Goal: Task Accomplishment & Management: Use online tool/utility

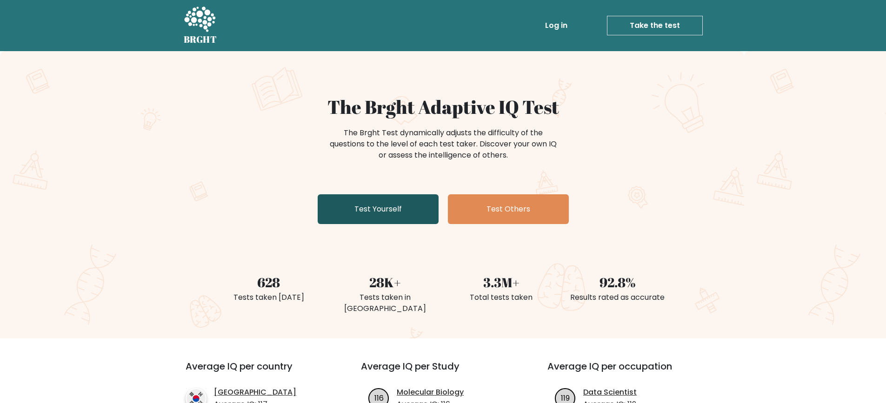
click at [381, 199] on link "Test Yourself" at bounding box center [378, 209] width 121 height 30
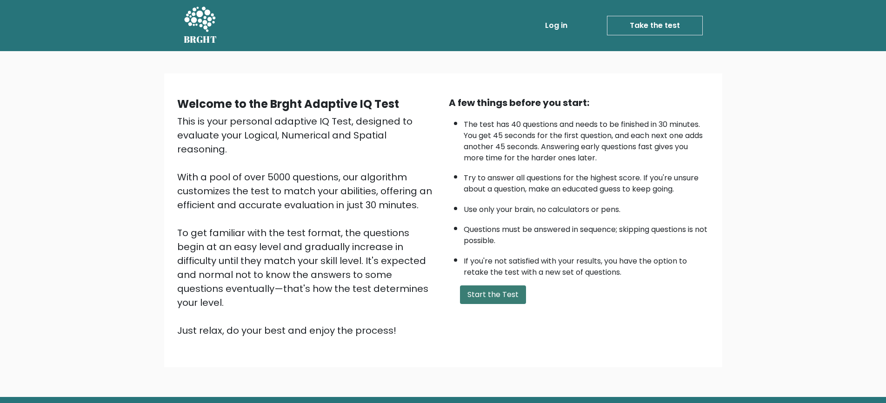
click at [505, 300] on button "Start the Test" at bounding box center [493, 294] width 66 height 19
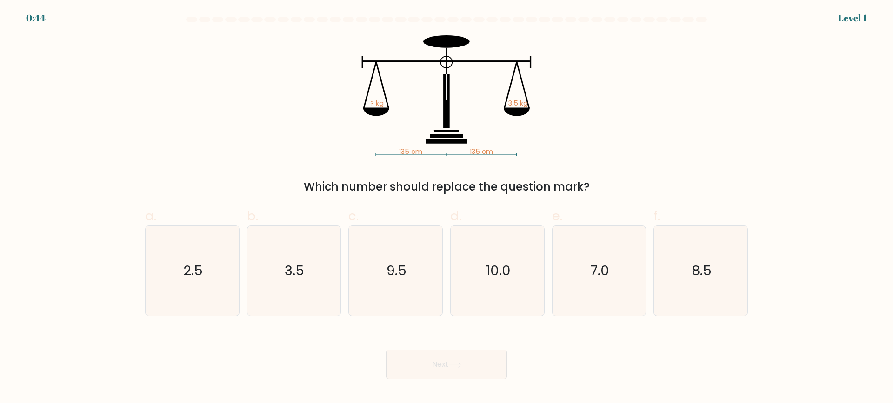
drag, startPoint x: 556, startPoint y: 183, endPoint x: 565, endPoint y: 171, distance: 15.6
click at [560, 179] on div "Which number should replace the question mark?" at bounding box center [446, 187] width 591 height 17
drag, startPoint x: 566, startPoint y: 172, endPoint x: 552, endPoint y: 150, distance: 26.6
click at [543, 160] on div "135 cm 135 cm ? kg 3.5 kg Which number should replace the question mark?" at bounding box center [446, 115] width 614 height 160
drag, startPoint x: 580, startPoint y: 140, endPoint x: 597, endPoint y: 133, distance: 19.0
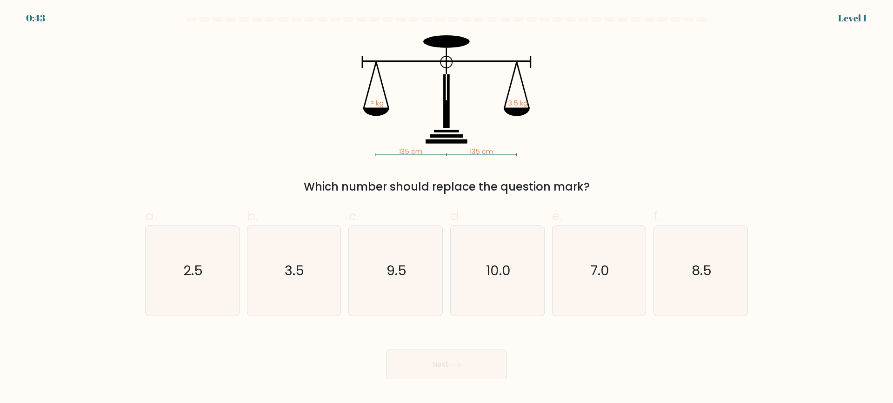
click at [582, 139] on icon "135 cm 135 cm ? kg 3.5 kg" at bounding box center [446, 95] width 279 height 121
drag, startPoint x: 597, startPoint y: 133, endPoint x: 604, endPoint y: 129, distance: 8.4
click at [605, 131] on div "135 cm 135 cm ? kg 3.5 kg Which number should replace the question mark?" at bounding box center [446, 115] width 614 height 160
click at [602, 132] on div "135 cm 135 cm ? kg 3.5 kg Which number should replace the question mark?" at bounding box center [446, 115] width 614 height 160
drag, startPoint x: 603, startPoint y: 137, endPoint x: 594, endPoint y: 139, distance: 9.5
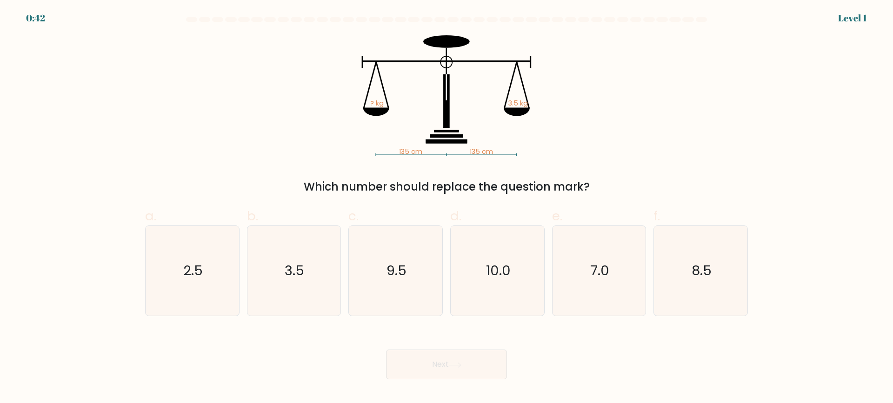
click at [594, 139] on div "135 cm 135 cm ? kg 3.5 kg Which number should replace the question mark?" at bounding box center [446, 115] width 614 height 160
click at [302, 259] on icon "3.5" at bounding box center [294, 271] width 90 height 90
click at [446, 208] on input "b. 3.5" at bounding box center [446, 205] width 0 height 6
radio input "true"
click at [429, 353] on button "Next" at bounding box center [446, 365] width 121 height 30
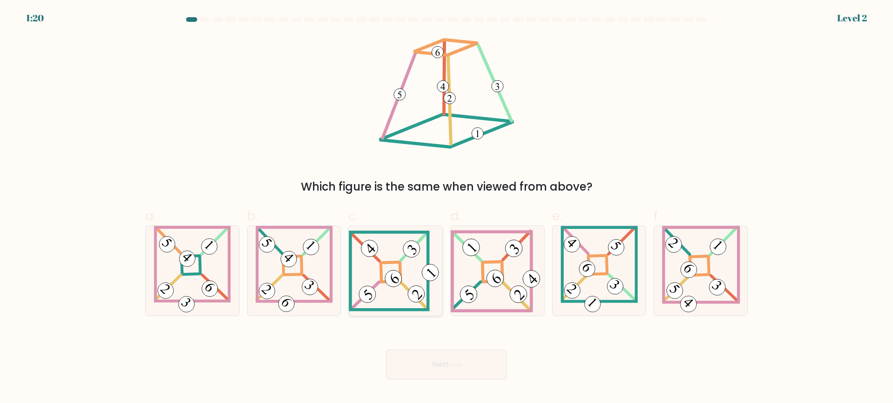
click at [405, 259] on icon at bounding box center [395, 271] width 93 height 80
click at [446, 208] on input "c." at bounding box center [446, 205] width 0 height 6
radio input "true"
click at [423, 365] on button "Next" at bounding box center [446, 365] width 121 height 30
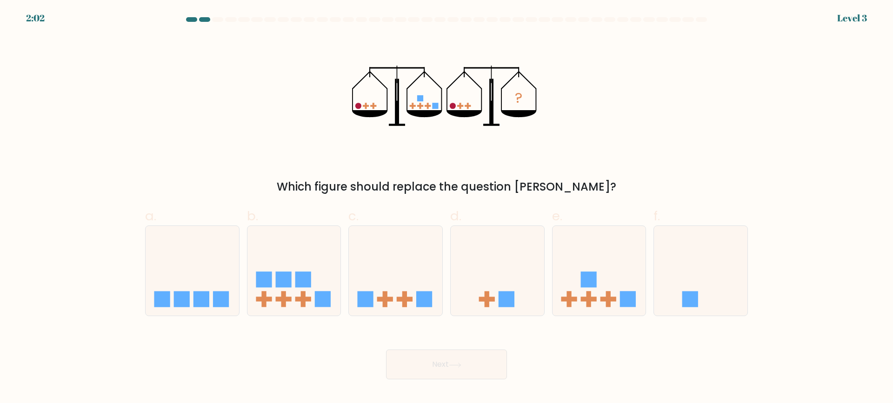
drag, startPoint x: 652, startPoint y: 102, endPoint x: 653, endPoint y: 97, distance: 4.7
click at [654, 99] on div "? Which figure should replace the question mark?" at bounding box center [446, 115] width 614 height 160
drag, startPoint x: 652, startPoint y: 95, endPoint x: 644, endPoint y: 94, distance: 8.0
click at [650, 94] on div "? Which figure should replace the question mark?" at bounding box center [446, 115] width 614 height 160
drag, startPoint x: 644, startPoint y: 94, endPoint x: 636, endPoint y: 87, distance: 10.9
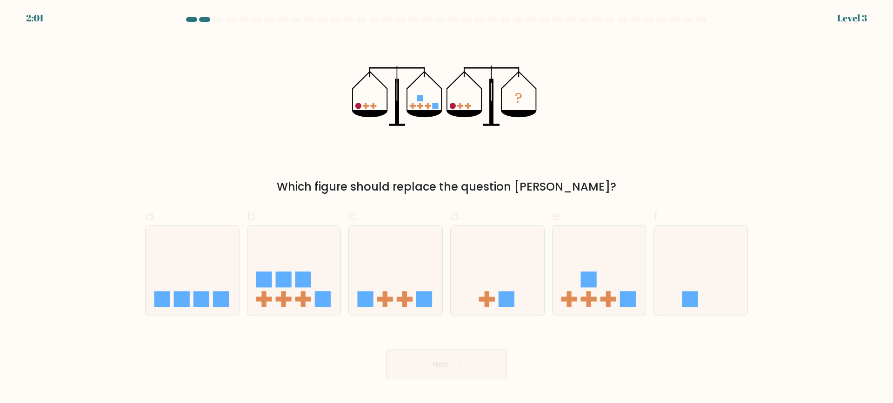
click at [636, 87] on div "? Which figure should replace the question mark?" at bounding box center [446, 115] width 614 height 160
click at [594, 227] on div at bounding box center [599, 270] width 94 height 91
click at [447, 208] on input "e." at bounding box center [446, 205] width 0 height 6
radio input "true"
click at [483, 367] on button "Next" at bounding box center [446, 365] width 121 height 30
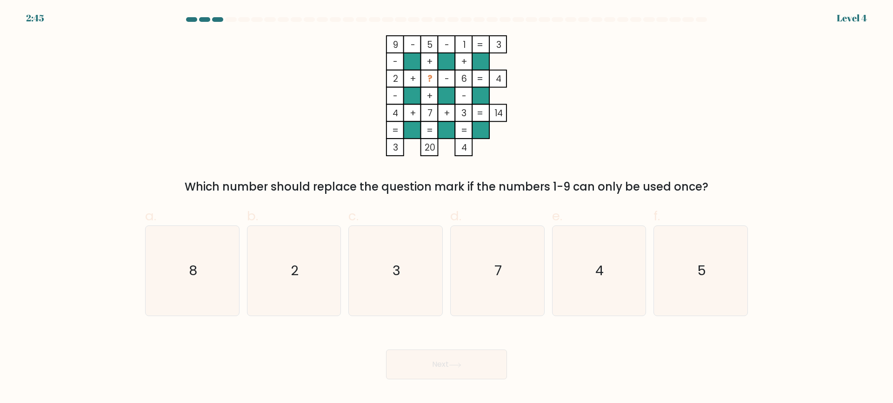
click at [622, 101] on div "9 - 5 - 1 3 - + + 2 + ? - 6 4 - + - 4 + 7 + 3 = 14 = = = = 3 20 4 = Which numbe…" at bounding box center [446, 115] width 614 height 160
drag, startPoint x: 622, startPoint y: 96, endPoint x: 608, endPoint y: 96, distance: 14.4
click at [608, 96] on div "9 - 5 - 1 3 - + + 2 + ? - 6 4 - + - 4 + 7 + 3 = 14 = = = = 3 20 4 = Which numbe…" at bounding box center [446, 115] width 614 height 160
click at [611, 97] on div "9 - 5 - 1 3 - + + 2 + ? - 6 4 - + - 4 + 7 + 3 = 14 = = = = 3 20 4 = Which numbe…" at bounding box center [446, 115] width 614 height 160
click at [606, 96] on div "9 - 5 - 1 3 - + + 2 + ? - 6 4 - + - 4 + 7 + 3 = 14 = = = = 3 20 4 = Which numbe…" at bounding box center [446, 115] width 614 height 160
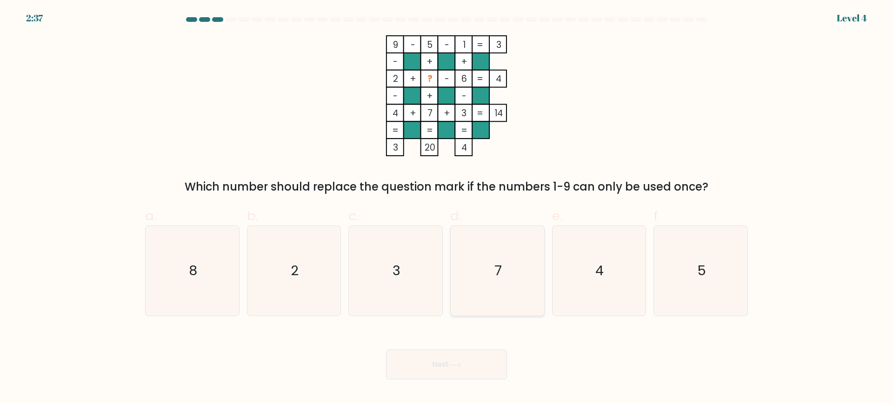
click at [490, 285] on icon "7" at bounding box center [497, 271] width 90 height 90
click at [447, 208] on input "d. 7" at bounding box center [446, 205] width 0 height 6
radio input "true"
click at [478, 371] on button "Next" at bounding box center [446, 365] width 121 height 30
